Goal: Information Seeking & Learning: Learn about a topic

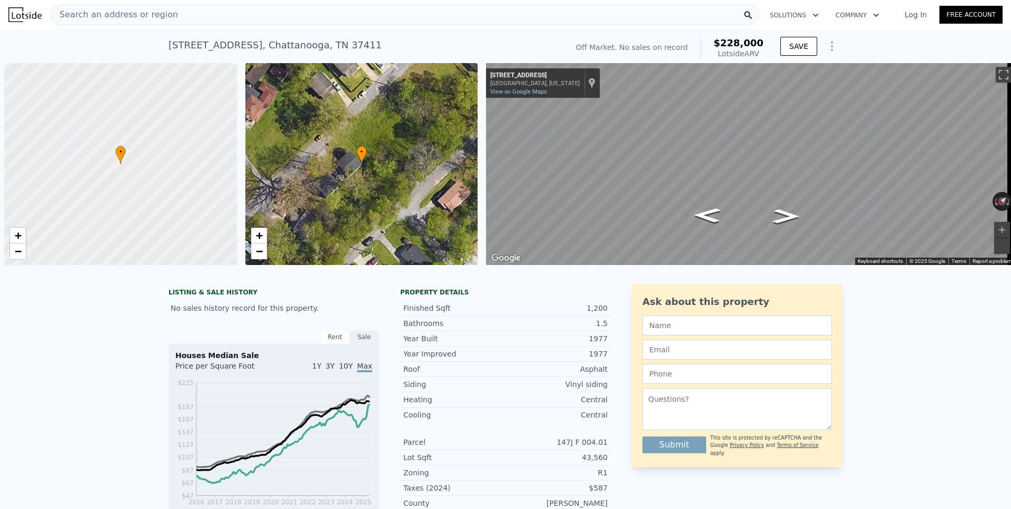
scroll to position [0, 4]
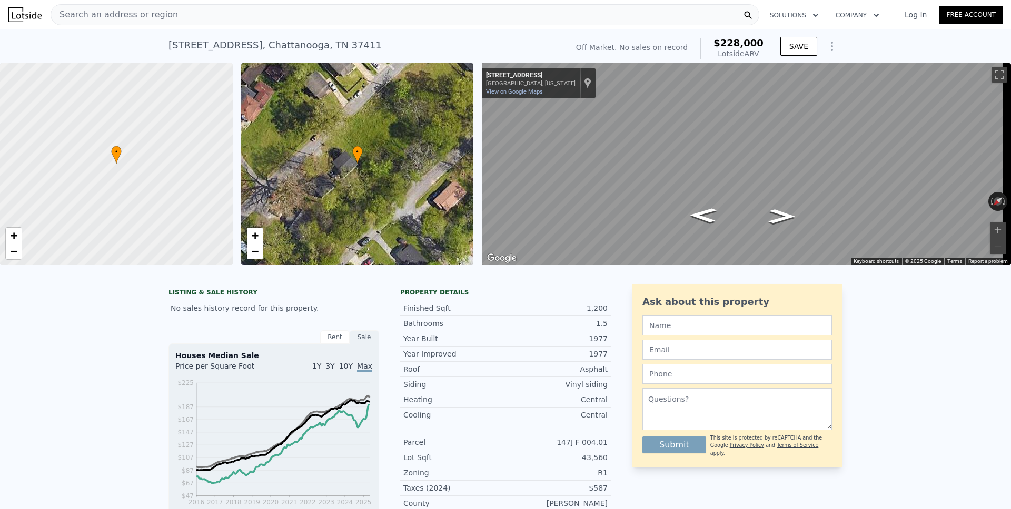
click at [118, 10] on span "Search an address or region" at bounding box center [114, 14] width 127 height 13
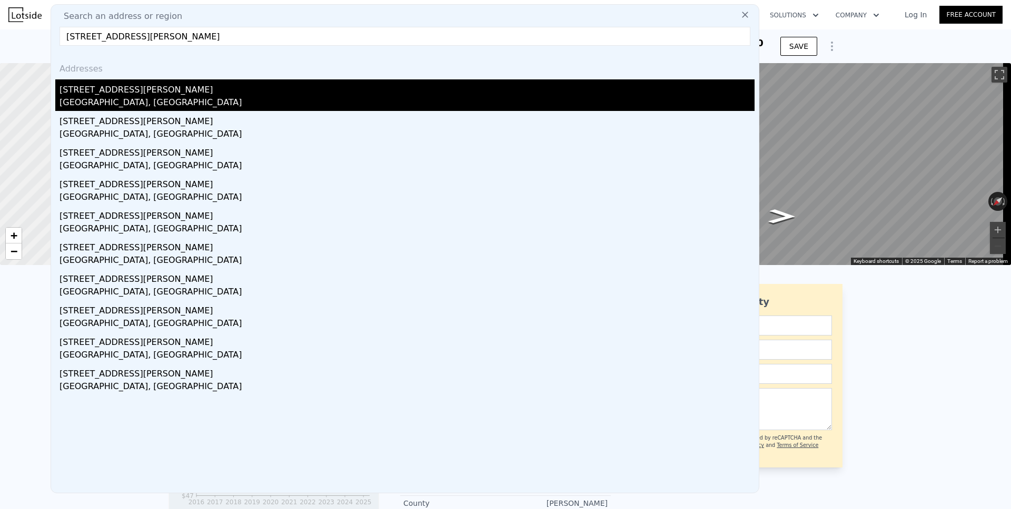
type input "[STREET_ADDRESS][PERSON_NAME]"
click at [107, 89] on div "[STREET_ADDRESS][PERSON_NAME]" at bounding box center [406, 87] width 695 height 17
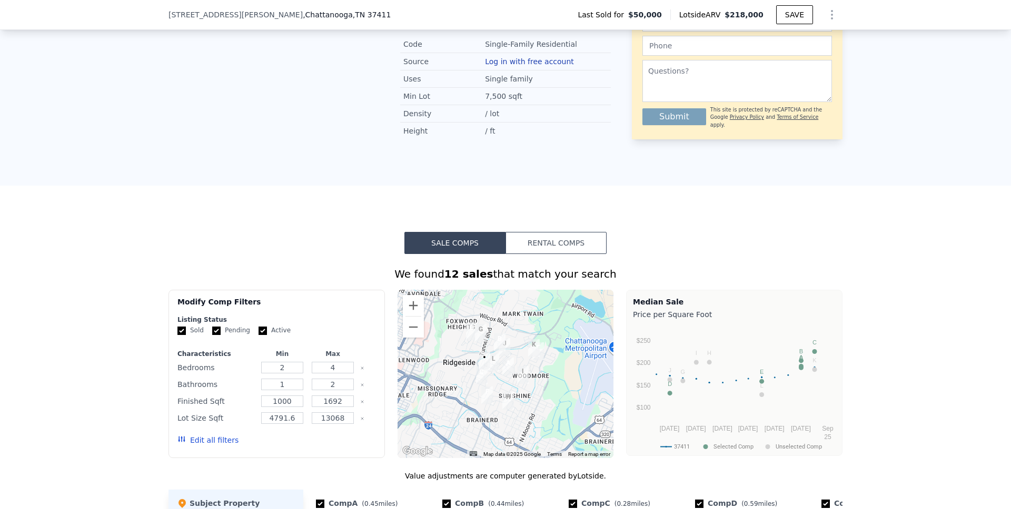
scroll to position [467, 0]
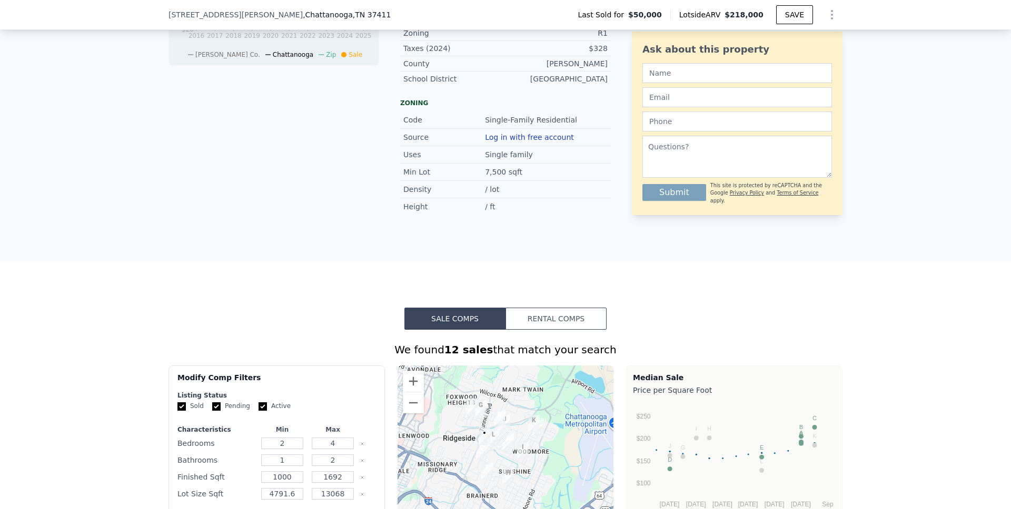
drag, startPoint x: 530, startPoint y: 338, endPoint x: 531, endPoint y: 314, distance: 23.7
click at [530, 330] on button "Rental Comps" at bounding box center [555, 319] width 101 height 22
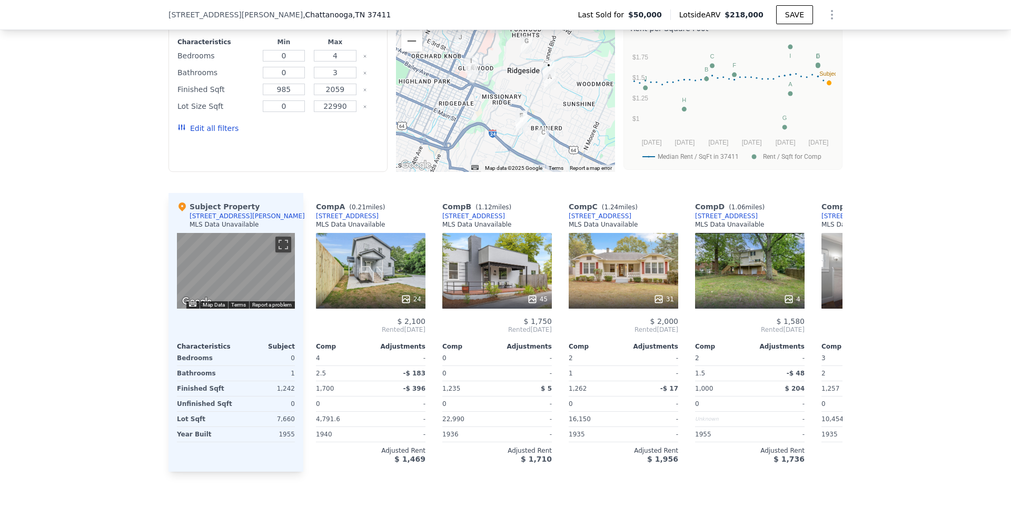
scroll to position [903, 0]
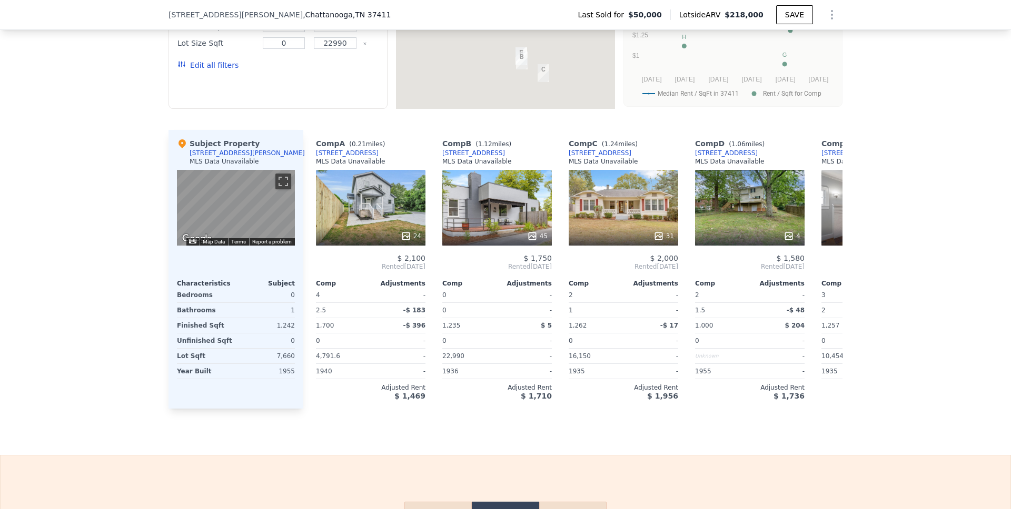
click at [826, 16] on icon "Show Options" at bounding box center [831, 14] width 13 height 13
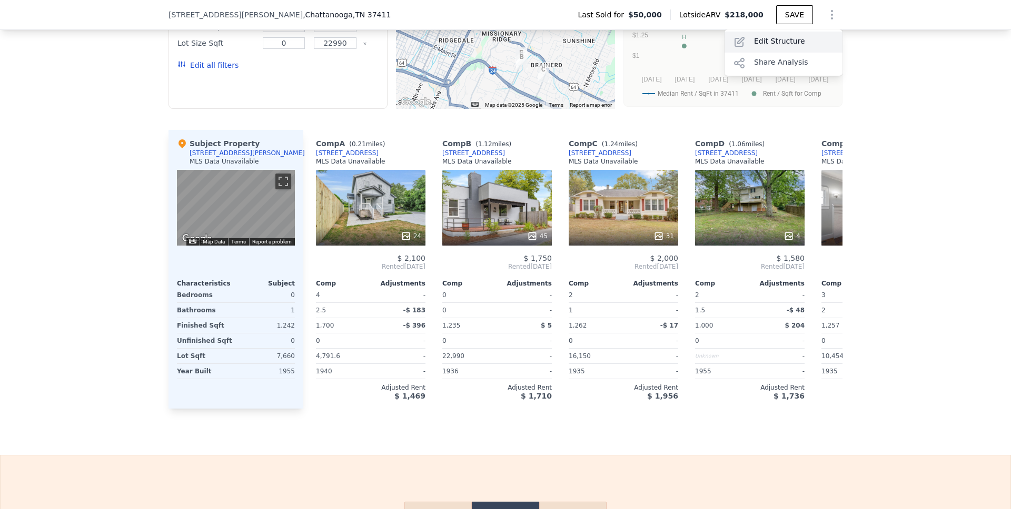
click at [794, 44] on div "Edit Structure" at bounding box center [783, 42] width 118 height 21
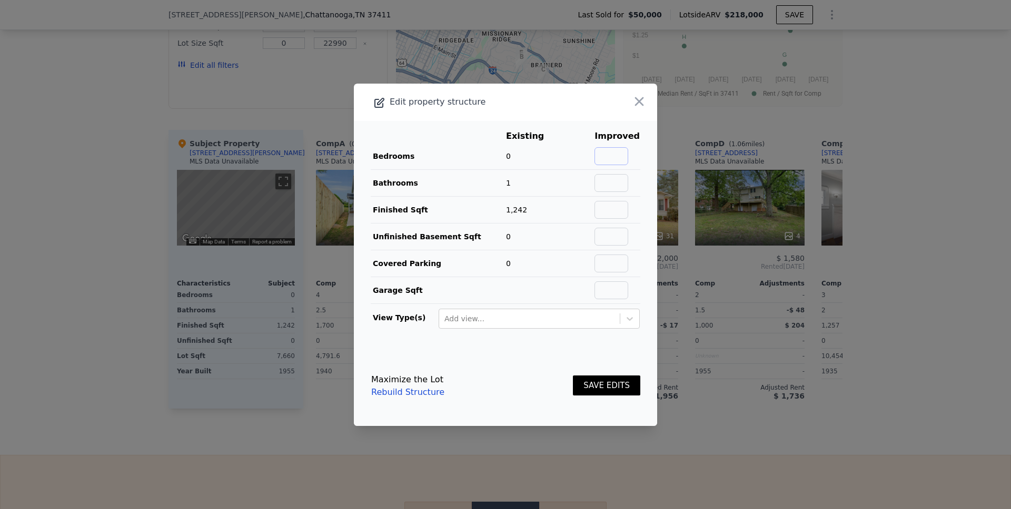
click at [610, 160] on input "text" at bounding box center [611, 156] width 34 height 18
type input "2"
click at [613, 188] on input "text" at bounding box center [611, 183] width 34 height 18
type input "2"
click at [584, 379] on button "SAVE EDITS" at bounding box center [606, 386] width 67 height 21
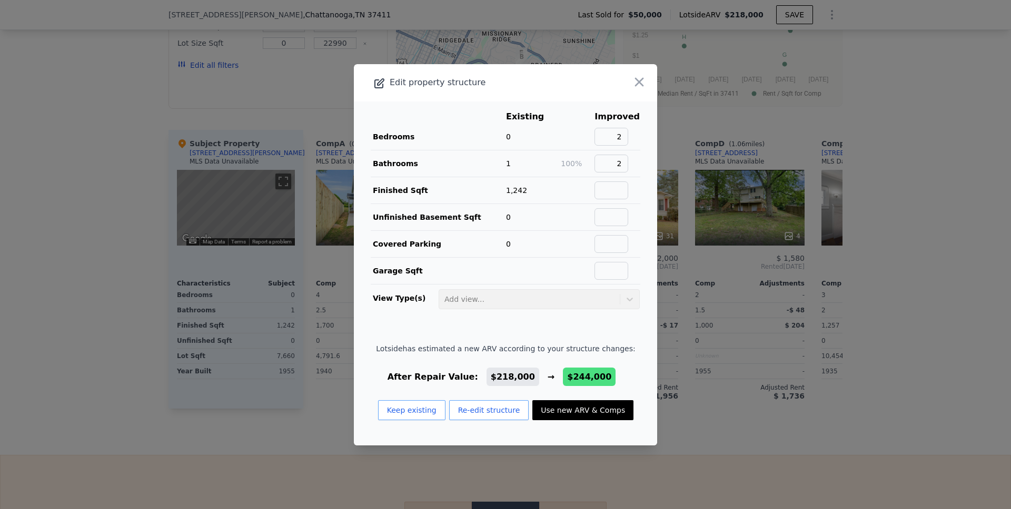
click at [578, 412] on button "Use new ARV & Comps" at bounding box center [582, 411] width 101 height 20
type input "$ 244,000"
type input "$ 175,221"
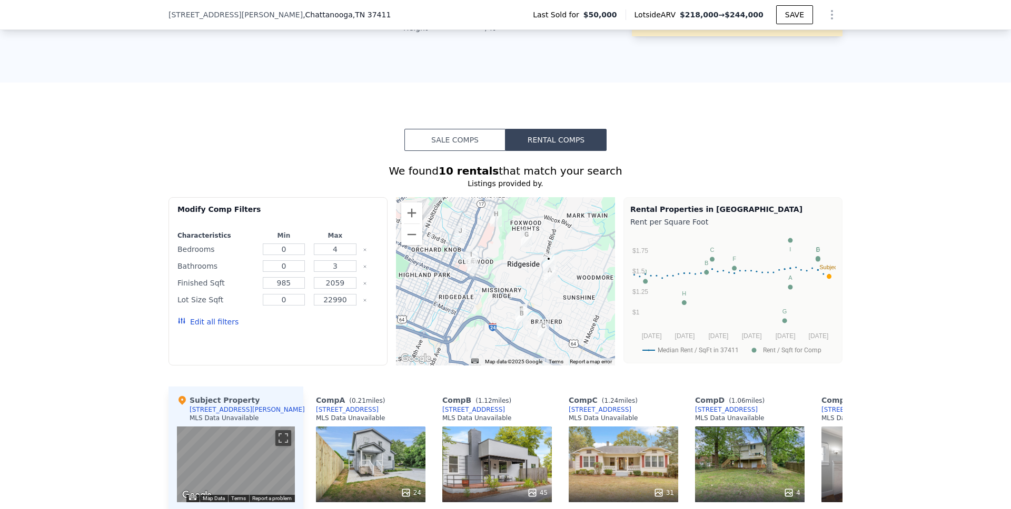
scroll to position [646, 0]
click at [465, 151] on button "Sale Comps" at bounding box center [454, 139] width 101 height 22
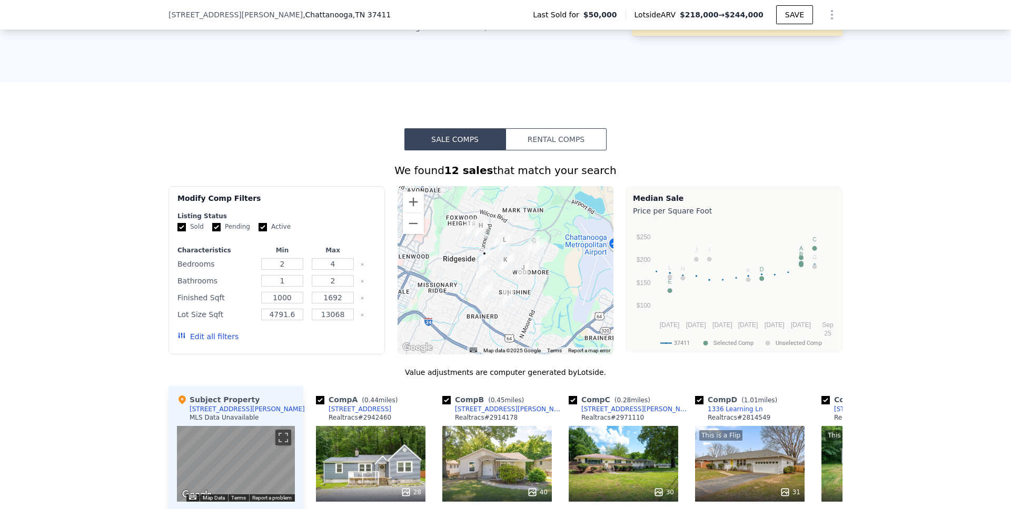
click at [523, 151] on button "Rental Comps" at bounding box center [555, 139] width 101 height 22
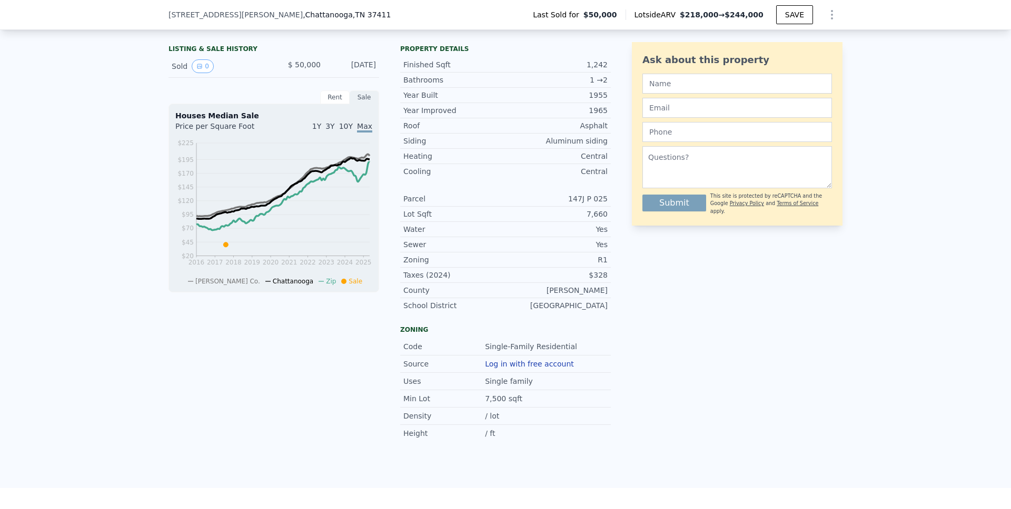
scroll to position [162, 0]
